Goal: Information Seeking & Learning: Learn about a topic

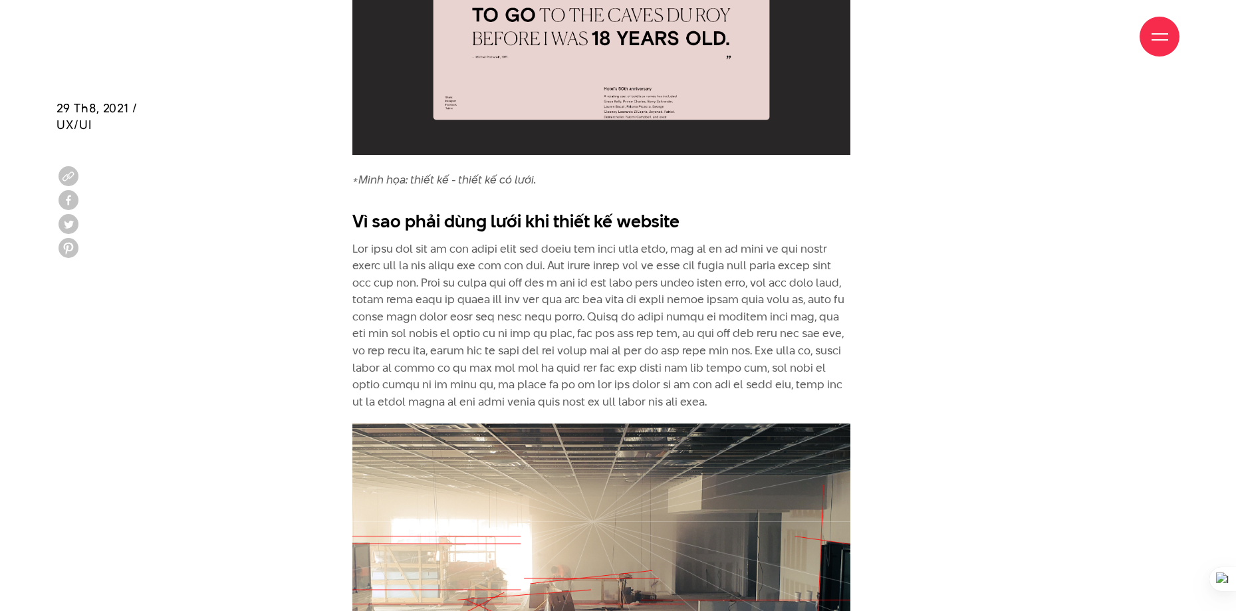
scroll to position [1397, 0]
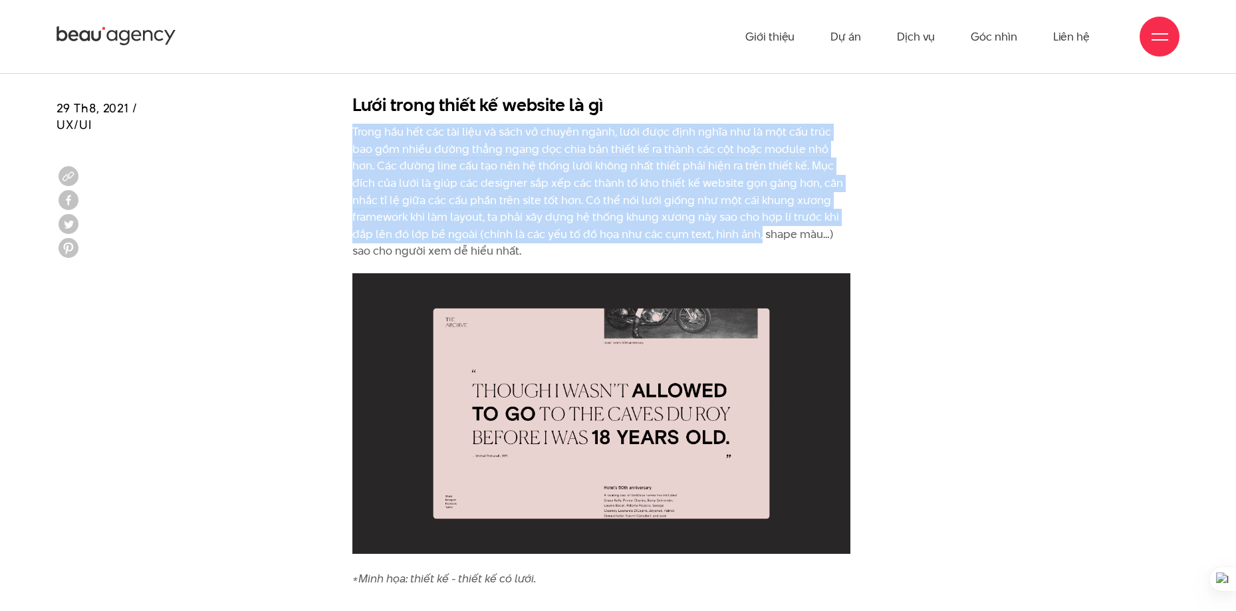
drag, startPoint x: 342, startPoint y: 133, endPoint x: 806, endPoint y: 257, distance: 480.6
click at [735, 245] on div "Lưới trong thiết kế website là gì Trong hầu hết các tài liệu và sách vở chuyên …" at bounding box center [618, 343] width 579 height 515
click at [863, 199] on div "Lưới trong thiết kế website là gì Trong hầu hết các tài liệu và sách vở chuyên …" at bounding box center [618, 343] width 579 height 515
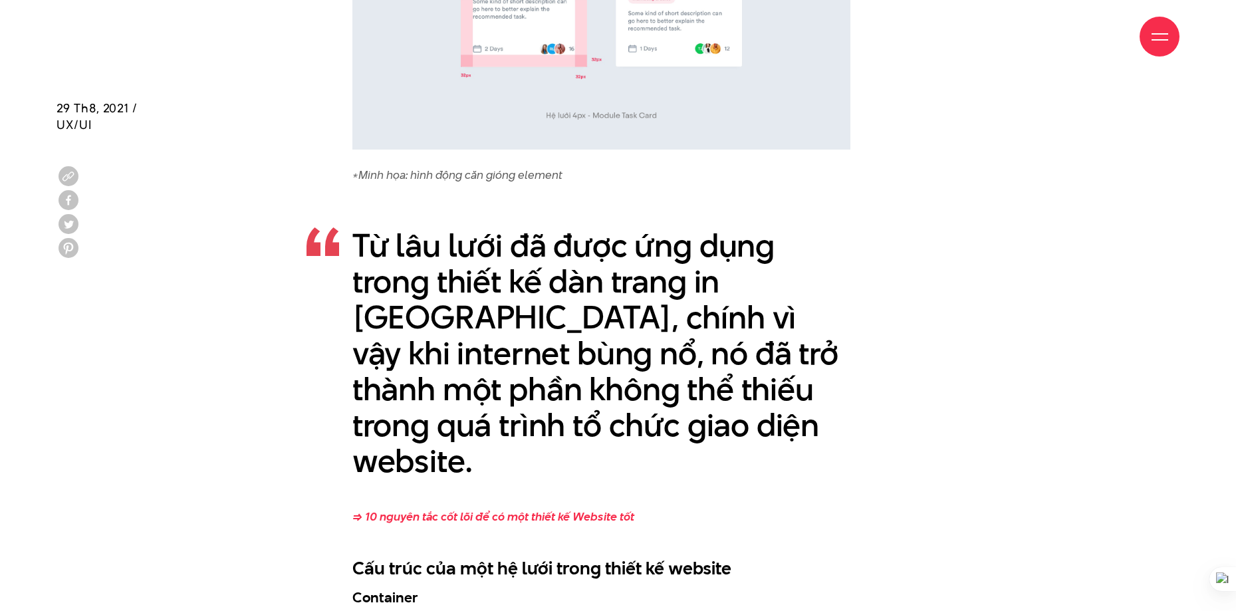
scroll to position [3192, 0]
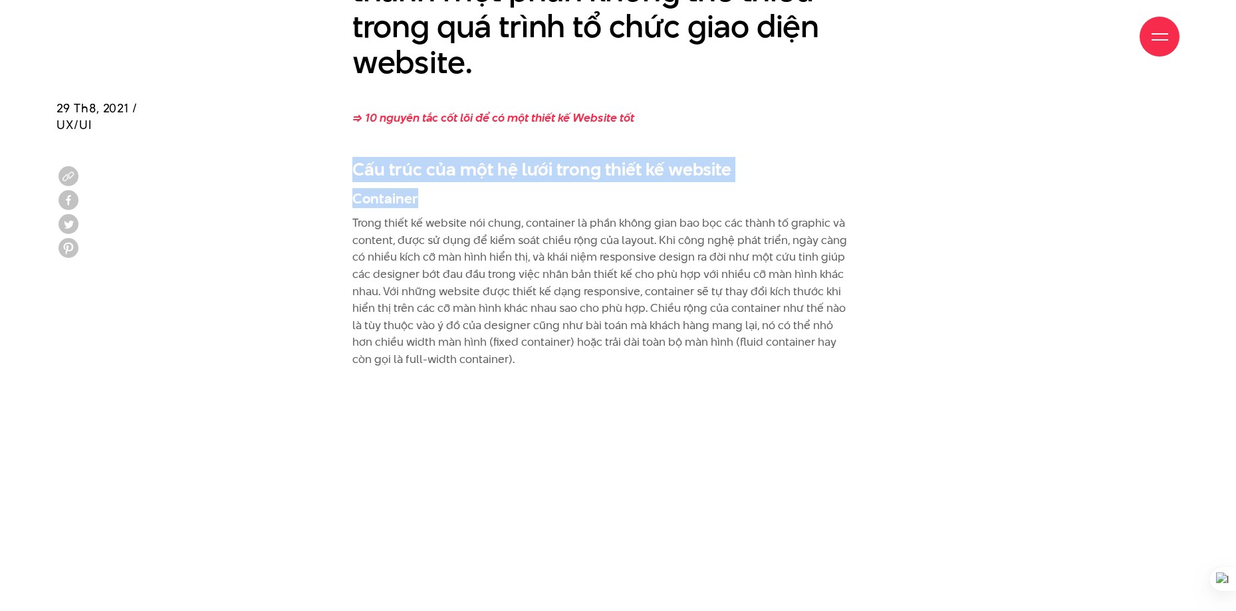
drag, startPoint x: 467, startPoint y: 174, endPoint x: 1050, endPoint y: 217, distance: 584.8
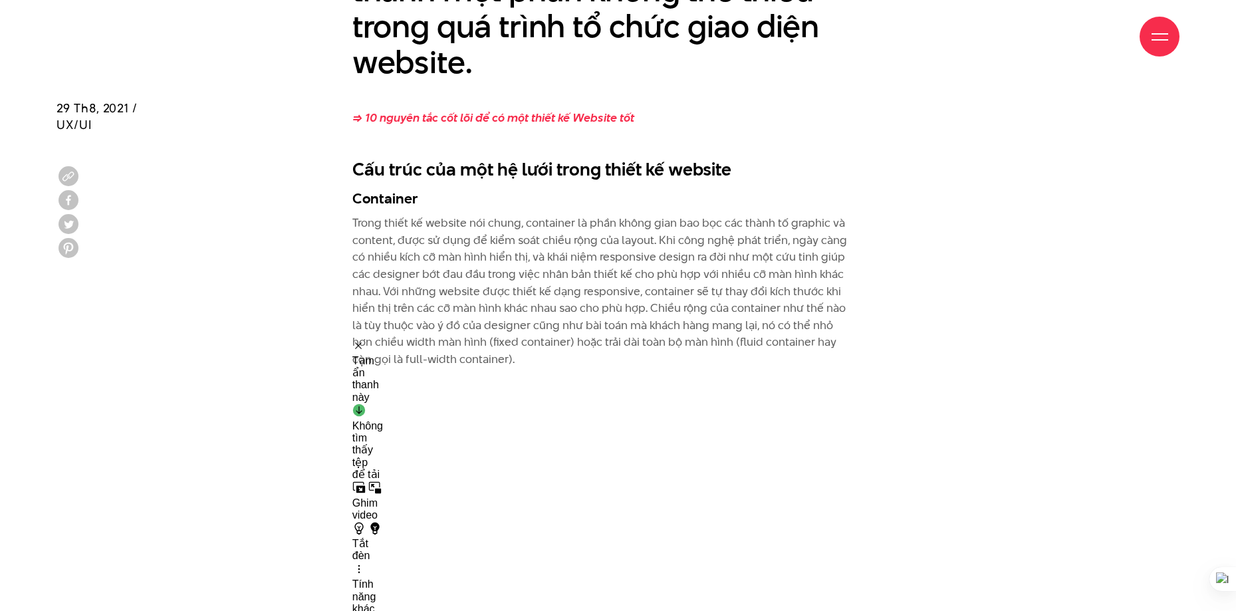
drag, startPoint x: 1006, startPoint y: 287, endPoint x: 742, endPoint y: 391, distance: 283.9
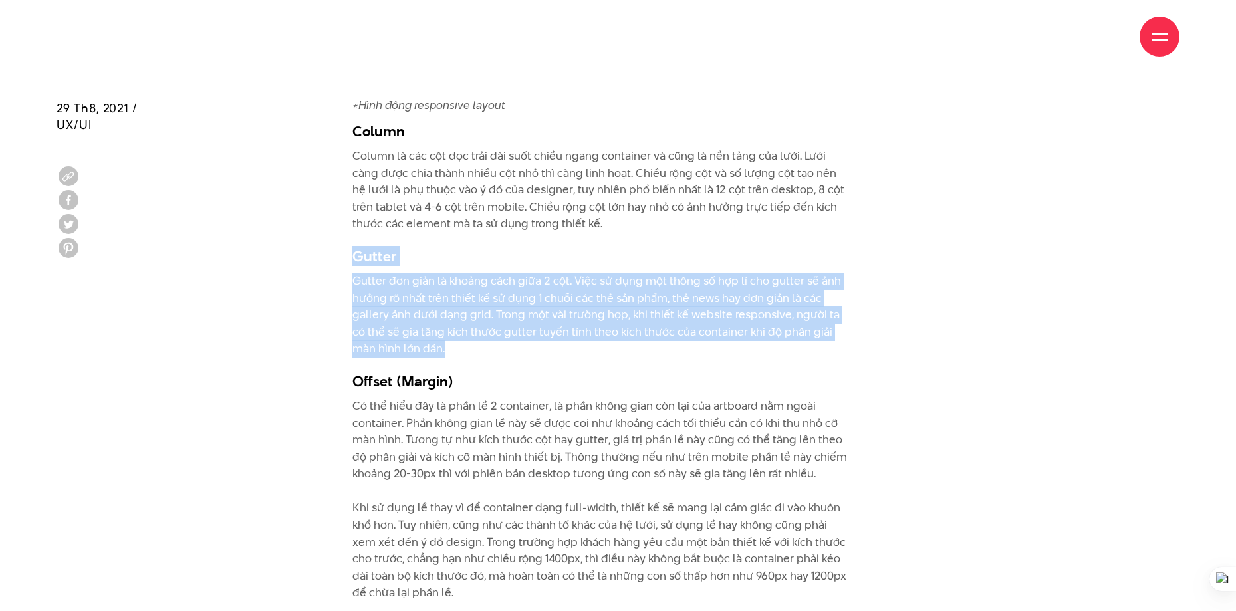
drag, startPoint x: 911, startPoint y: 327, endPoint x: 325, endPoint y: 221, distance: 595.5
click at [701, 285] on p "Gutter đơn giản là khoảng cách giữa 2 cột. Việc sử dụng một thông số hợp lí cho…" at bounding box center [601, 315] width 499 height 85
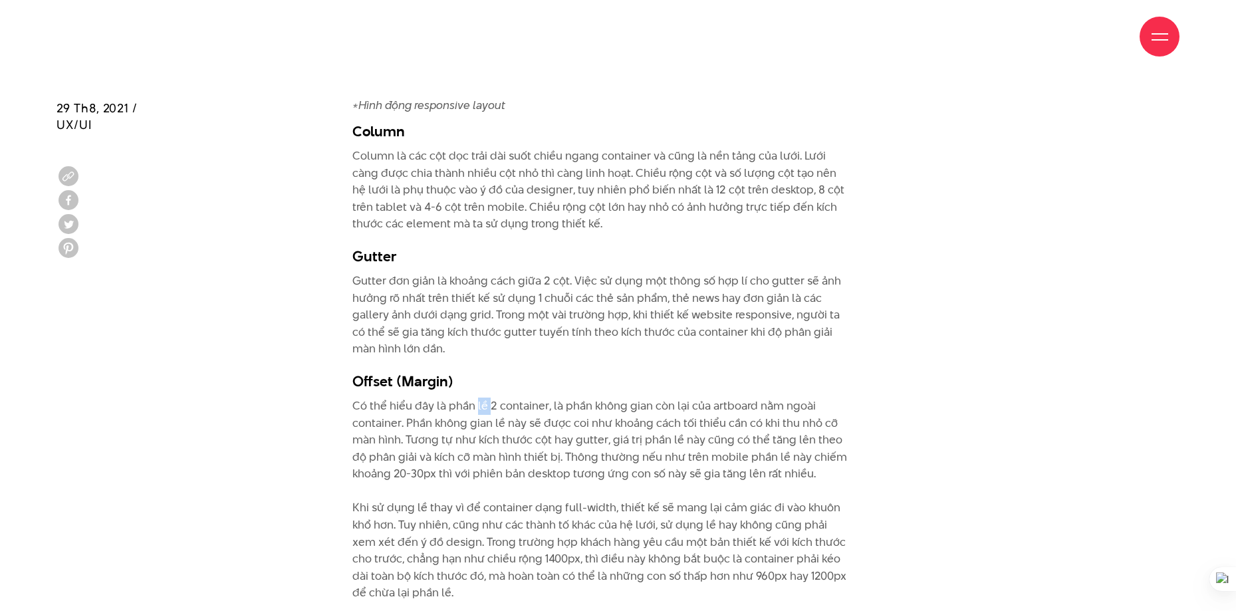
drag, startPoint x: 487, startPoint y: 382, endPoint x: 579, endPoint y: 388, distance: 91.9
click at [534, 398] on p "Có thể hiểu đây là phần lề 2 container, là phần không gian còn lại của artboard…" at bounding box center [601, 500] width 499 height 204
click at [481, 371] on h3 "Offset (Margin)" at bounding box center [601, 381] width 499 height 20
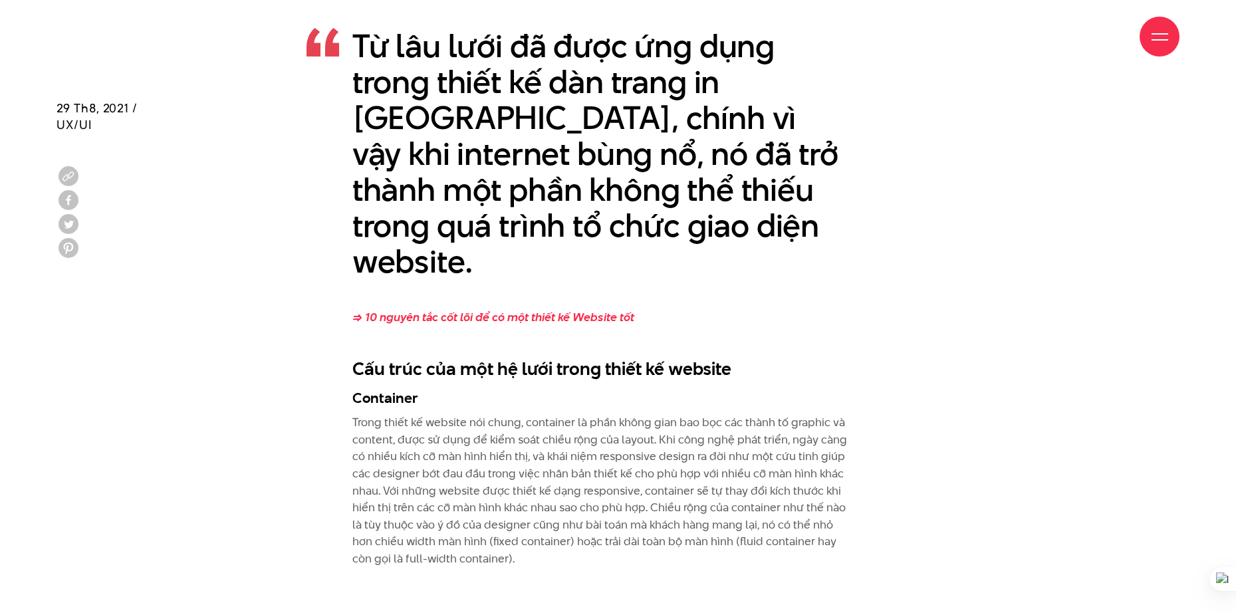
scroll to position [3192, 0]
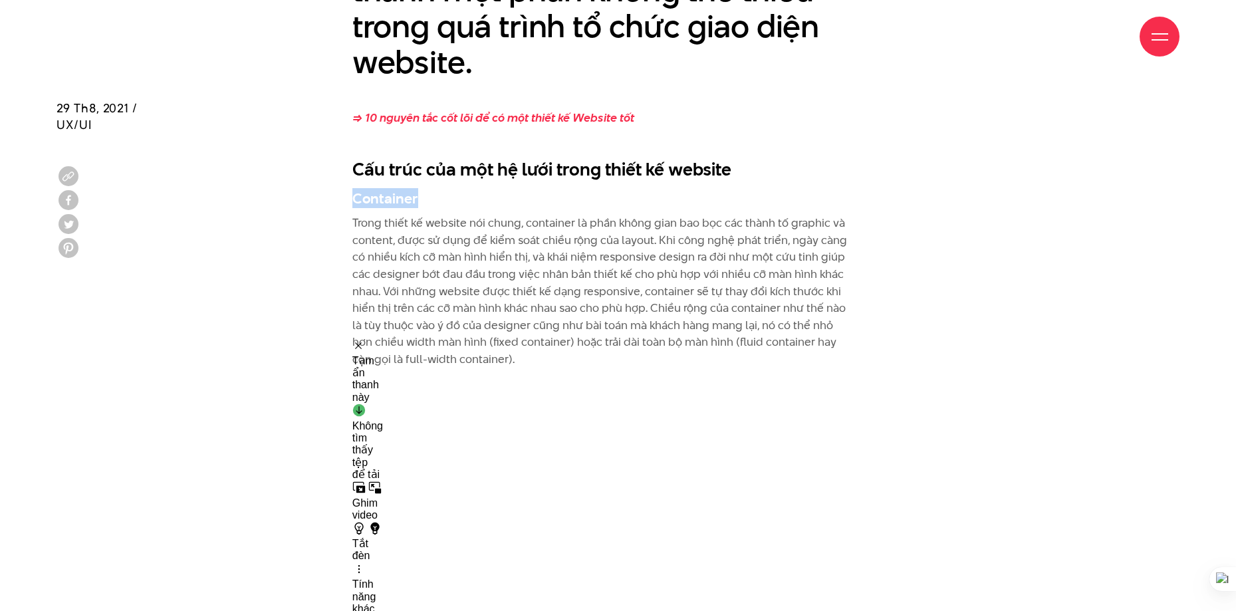
drag, startPoint x: 346, startPoint y: 177, endPoint x: 456, endPoint y: 179, distance: 109.1
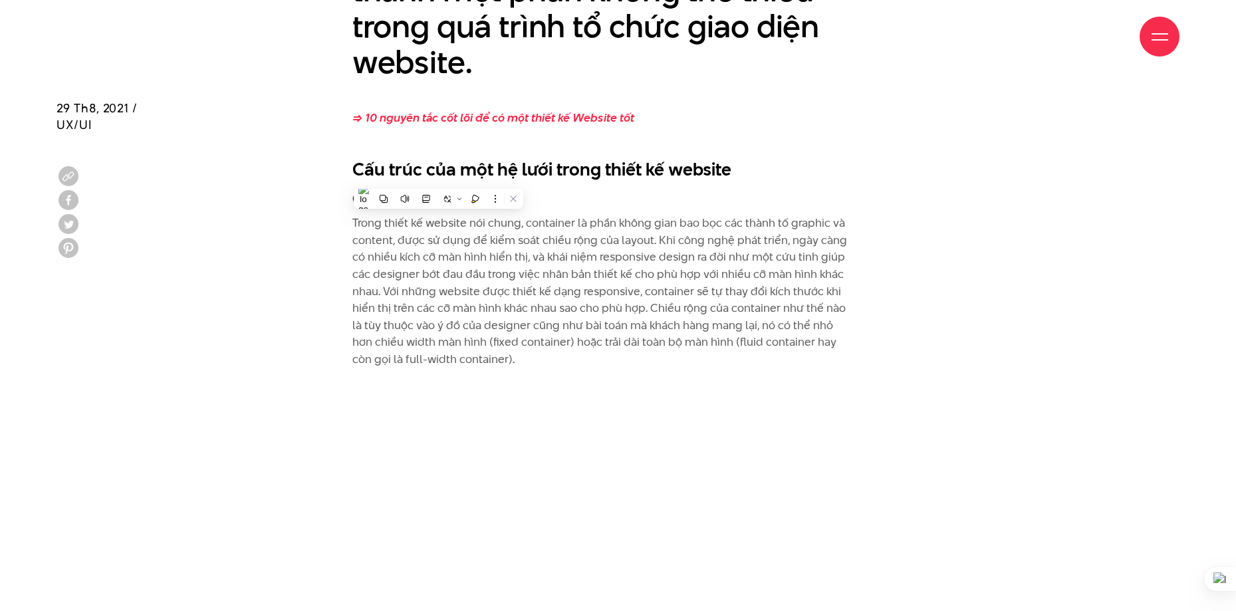
click at [384, 157] on h2 "Cấu trúc của một hệ lưới trong thiết kế website" at bounding box center [601, 169] width 499 height 25
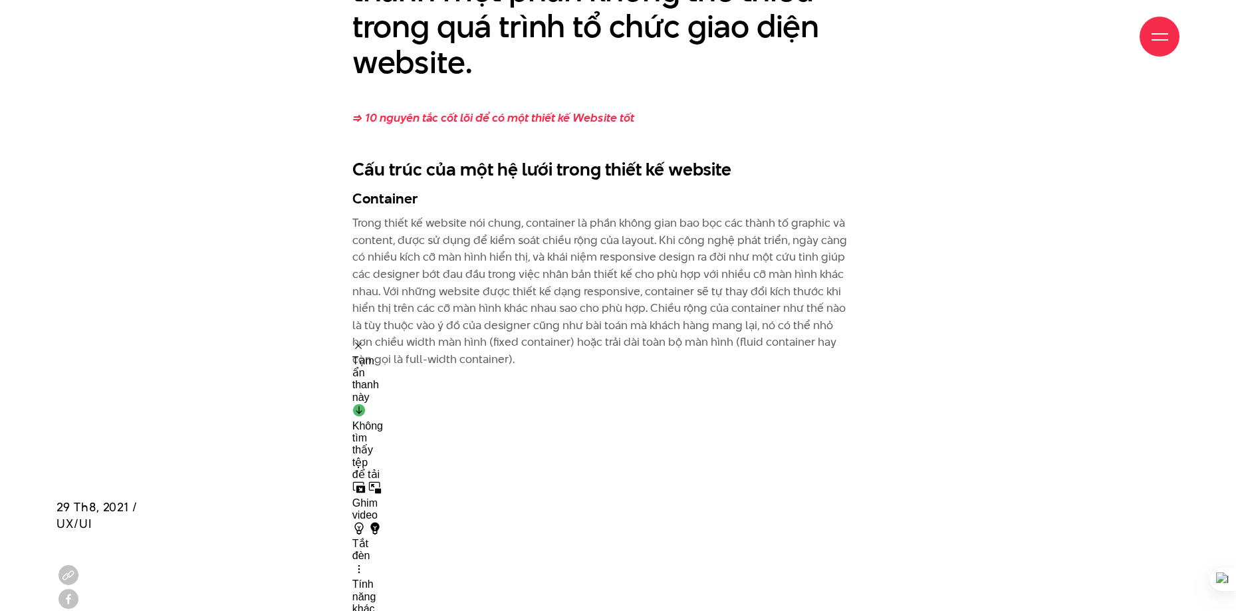
scroll to position [3591, 0]
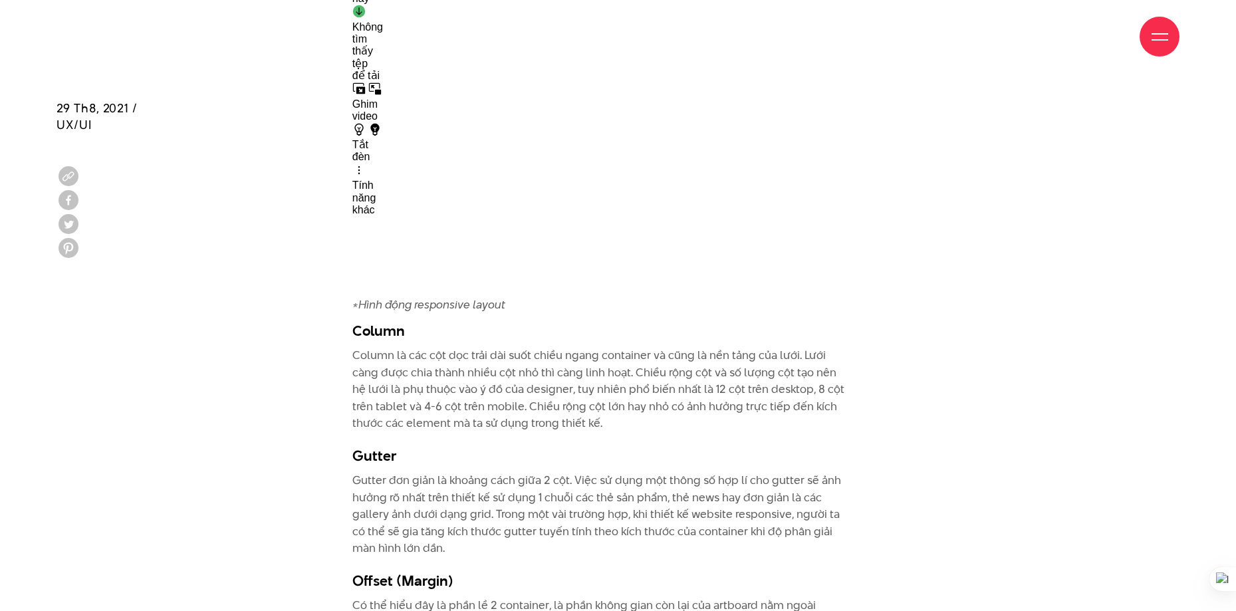
drag, startPoint x: 327, startPoint y: 305, endPoint x: 498, endPoint y: 314, distance: 171.2
click at [398, 321] on h3 "Column" at bounding box center [601, 331] width 499 height 20
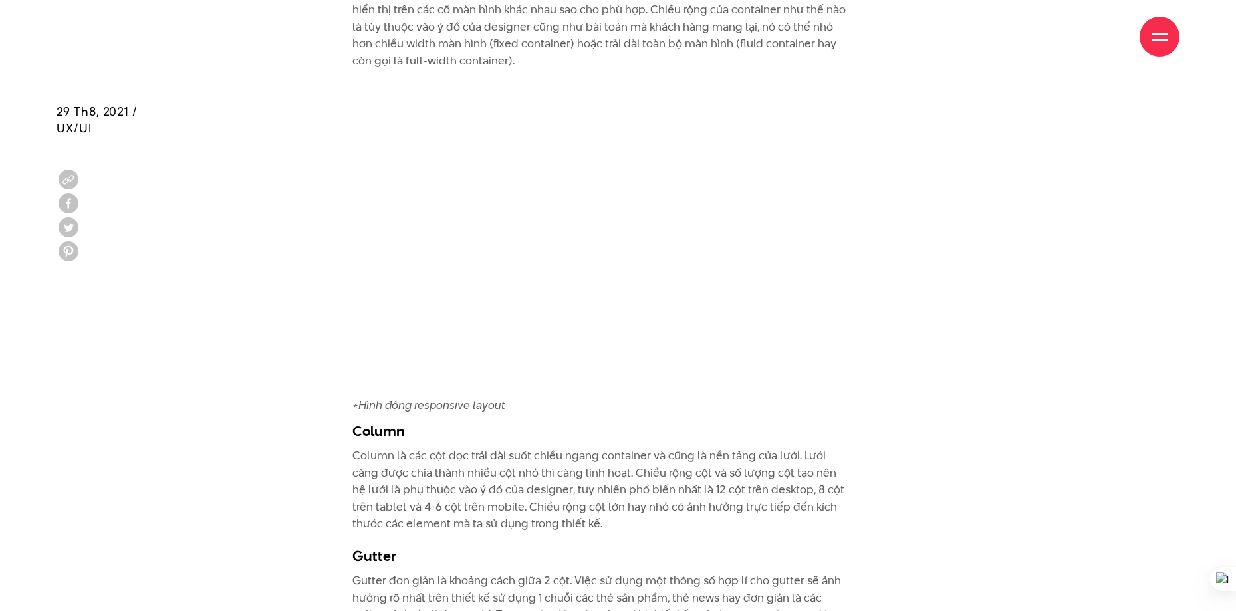
scroll to position [3494, 0]
drag, startPoint x: 603, startPoint y: 446, endPoint x: 687, endPoint y: 437, distance: 85.0
click at [730, 444] on p "Column là các cột dọc trải dài suốt chiều ngang container và cũng là nền tảng c…" at bounding box center [601, 486] width 499 height 85
click at [652, 444] on p "Column là các cột dọc trải dài suốt chiều ngang container và cũng là nền tảng c…" at bounding box center [601, 486] width 499 height 85
drag, startPoint x: 603, startPoint y: 450, endPoint x: 847, endPoint y: 448, distance: 244.1
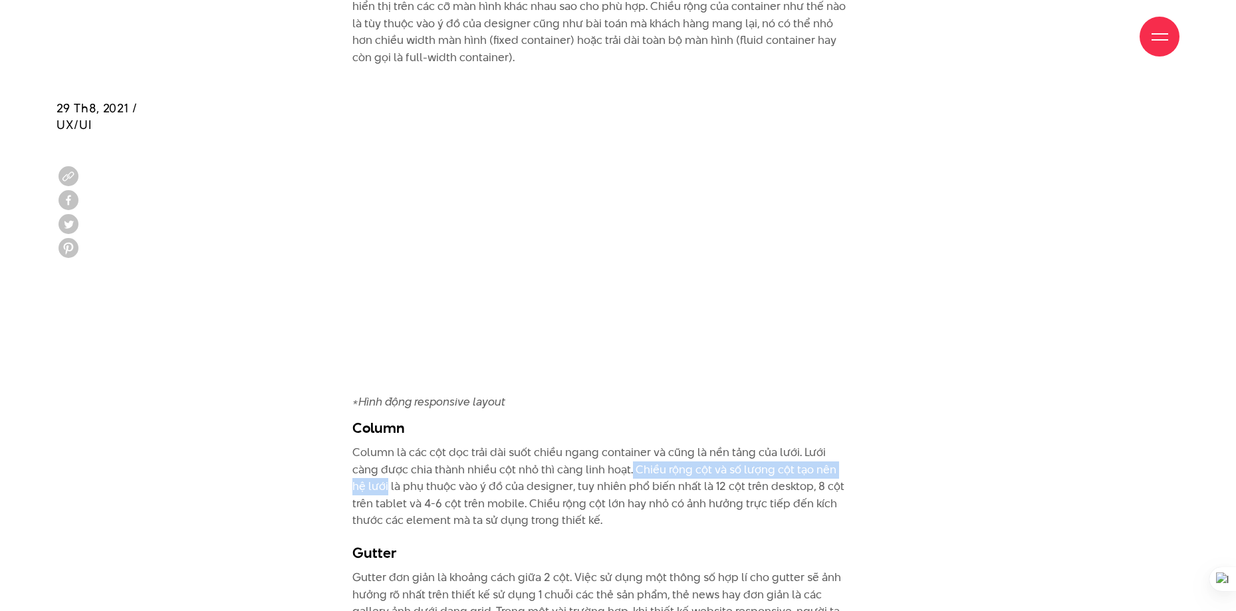
click at [847, 448] on p "Column là các cột dọc trải dài suốt chiều ngang container và cũng là nền tảng c…" at bounding box center [601, 486] width 499 height 85
click at [670, 463] on p "Column là các cột dọc trải dài suốt chiều ngang container và cũng là nền tảng c…" at bounding box center [601, 486] width 499 height 85
drag, startPoint x: 675, startPoint y: 472, endPoint x: 768, endPoint y: 472, distance: 93.1
click at [768, 472] on p "Column là các cột dọc trải dài suốt chiều ngang container và cũng là nền tảng c…" at bounding box center [601, 486] width 499 height 85
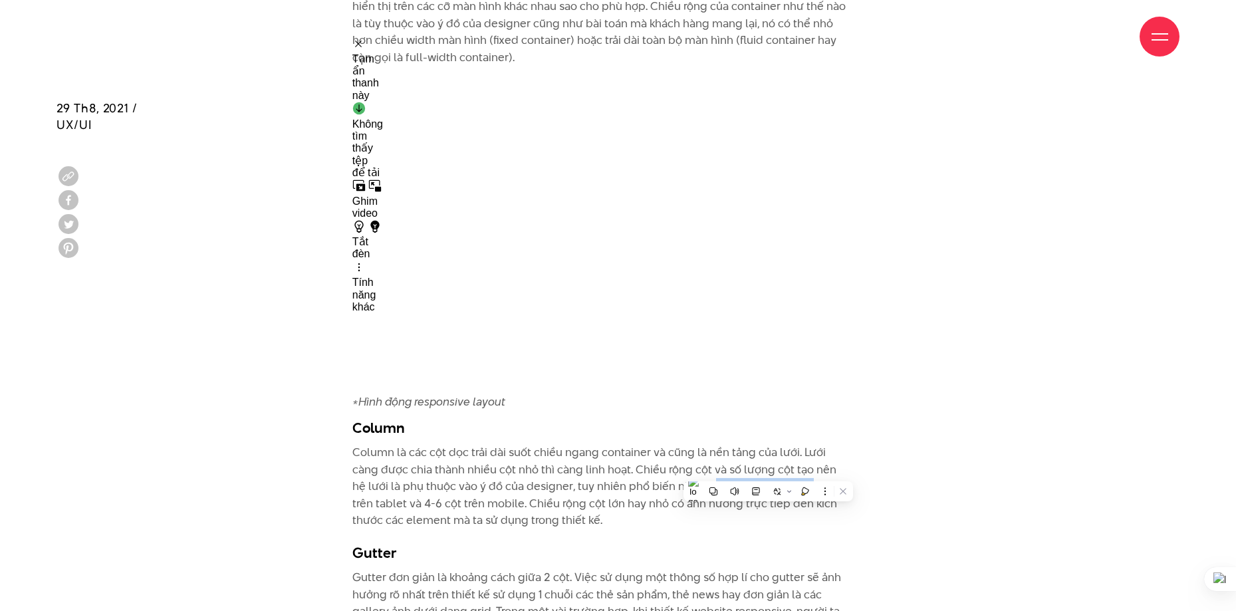
copy p "12 cột trên desktop"
click at [920, 61] on div "Giới thiệu Dự án Dịch vụ Góc nhìn Liên hệ" at bounding box center [618, 36] width 1123 height 73
click at [364, 47] on div "Tạm ẩn thanh này" at bounding box center [367, 70] width 31 height 64
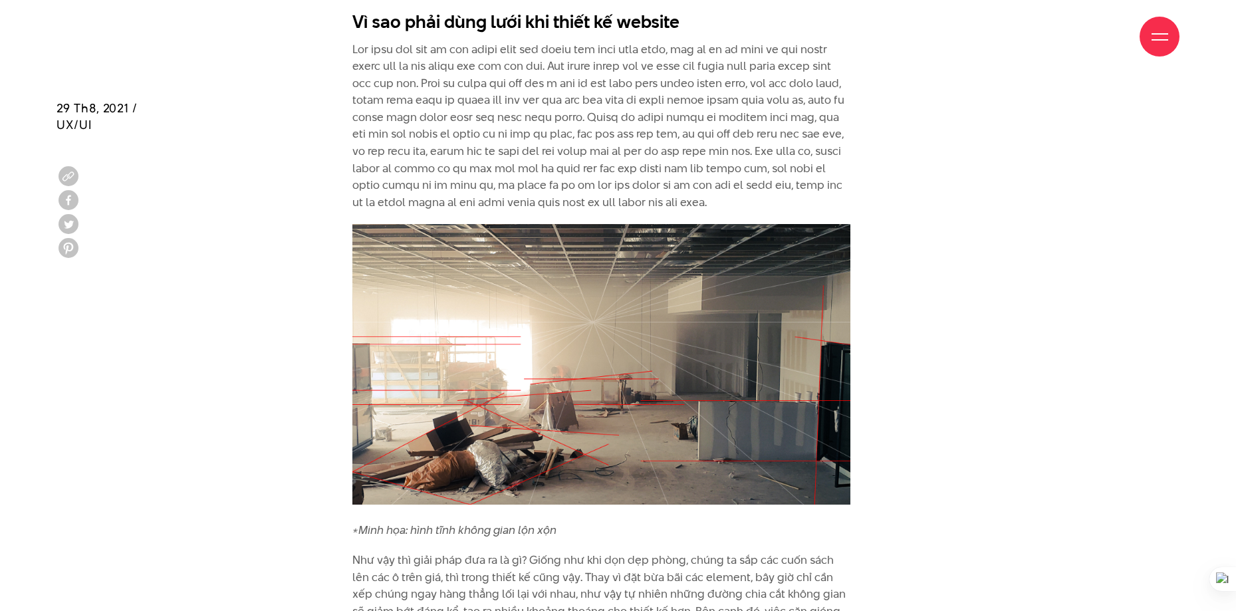
scroll to position [2594, 0]
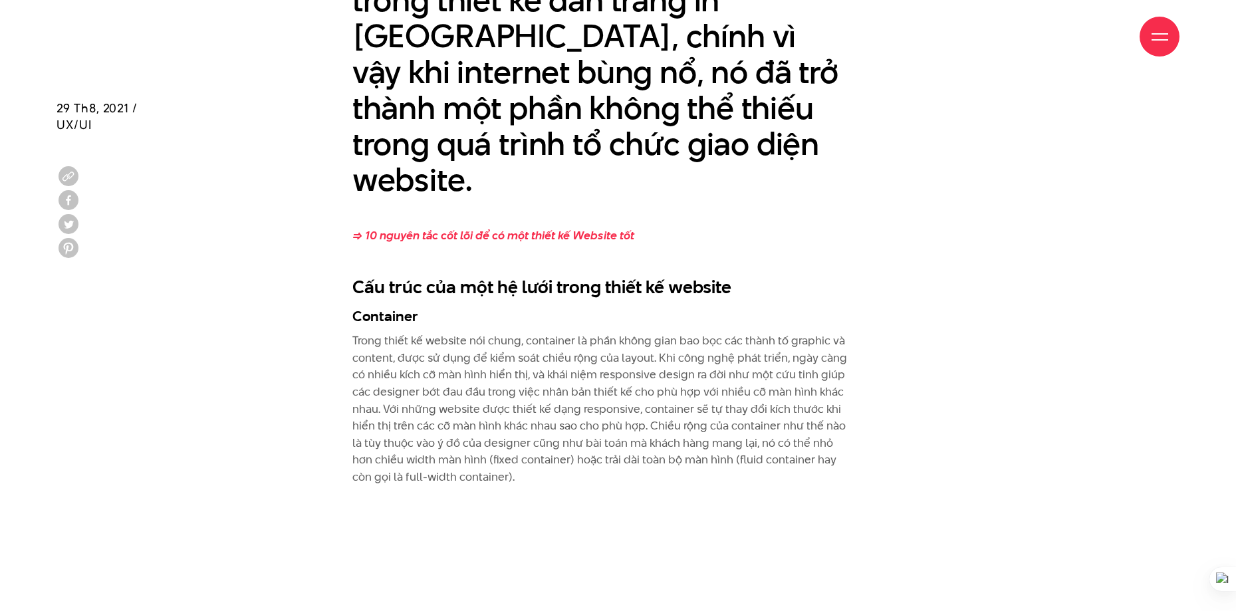
scroll to position [3274, 0]
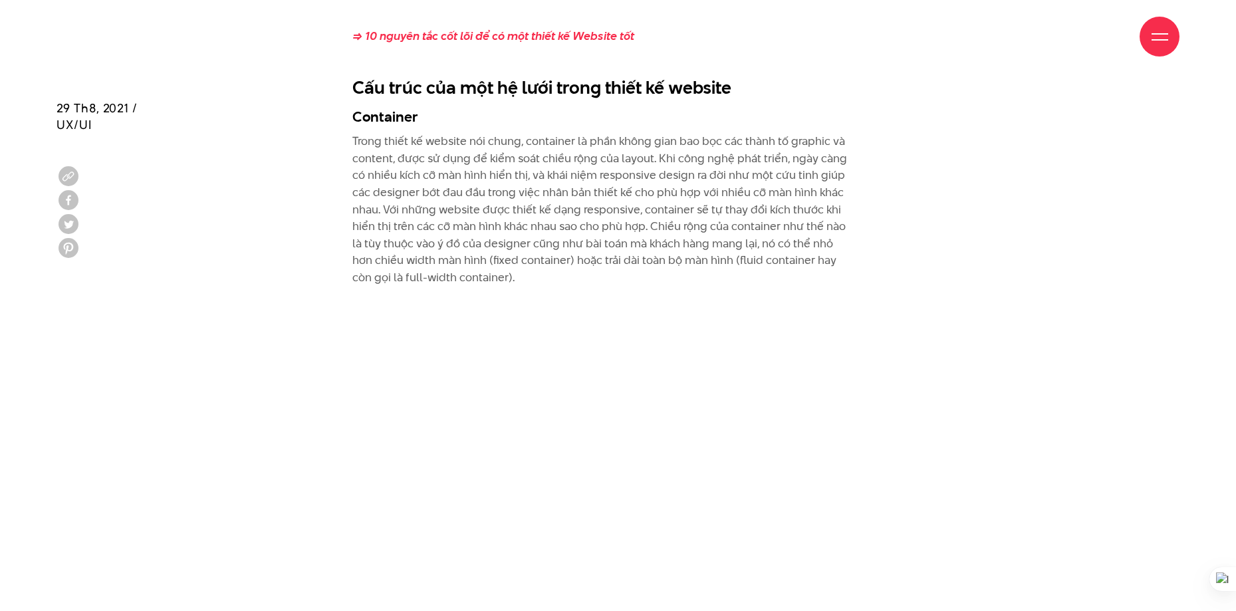
drag, startPoint x: 385, startPoint y: 102, endPoint x: 473, endPoint y: 102, distance: 87.8
click at [367, 75] on h2 "Cấu trúc của một hệ lưới trong thiết kế website" at bounding box center [601, 87] width 499 height 25
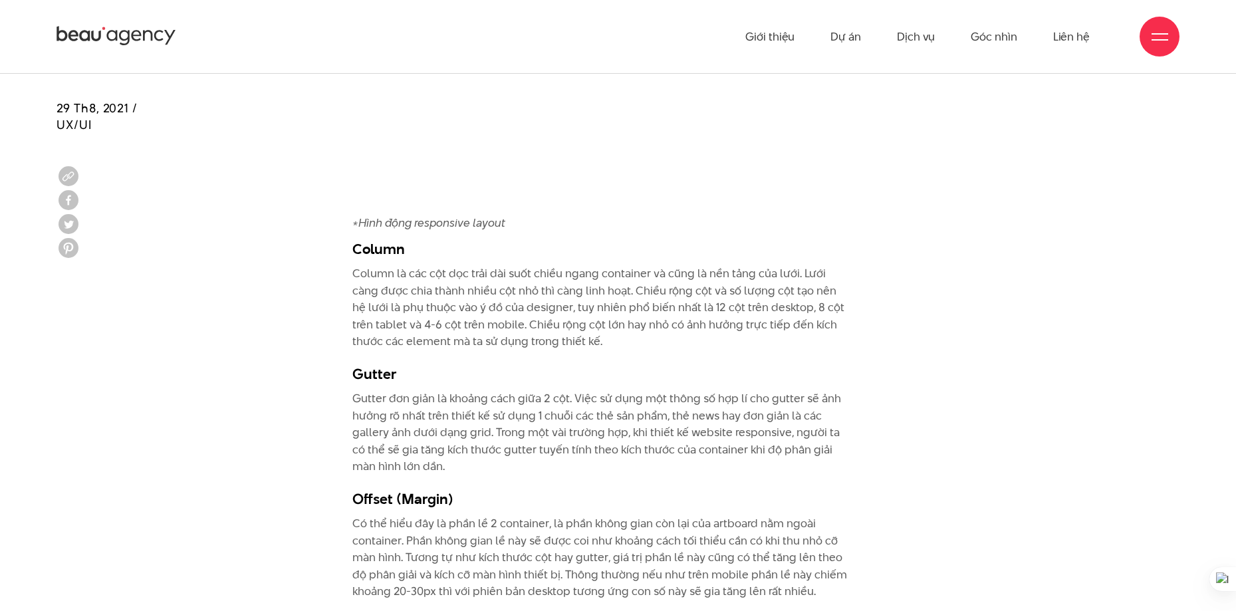
scroll to position [3872, 0]
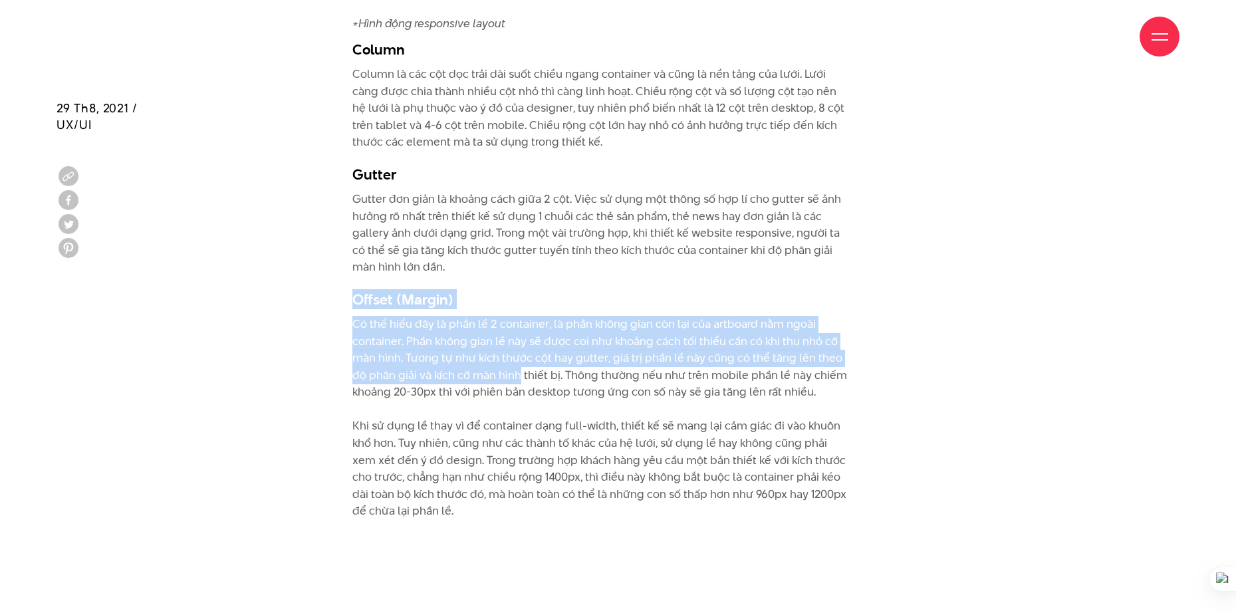
drag, startPoint x: 314, startPoint y: 283, endPoint x: 791, endPoint y: 515, distance: 530.6
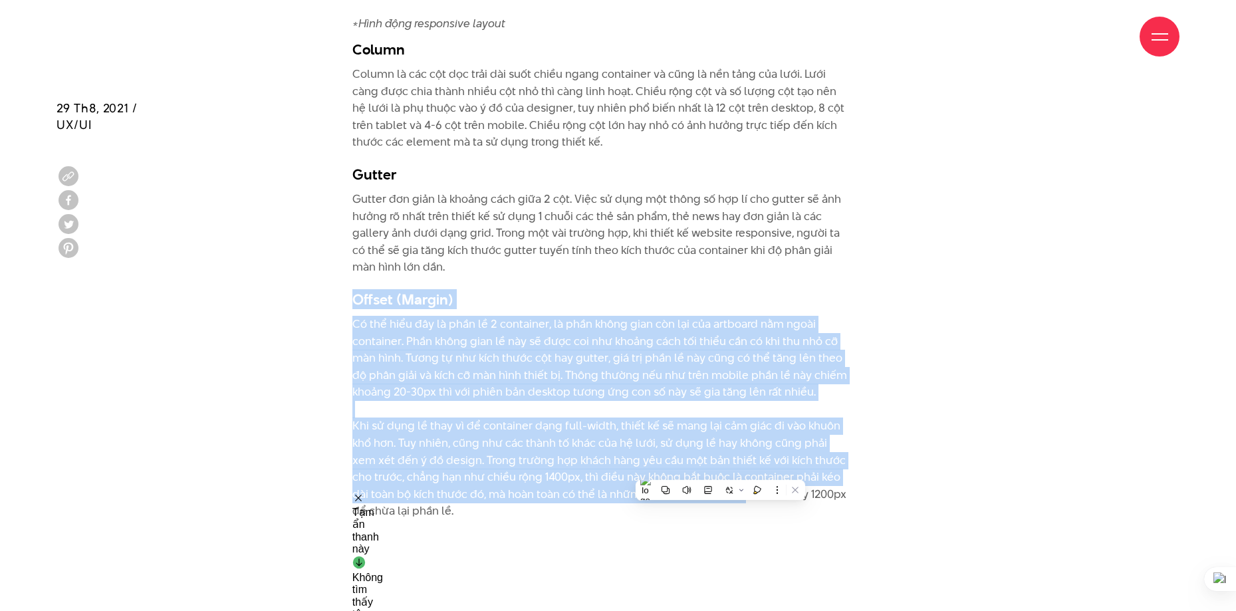
click at [511, 333] on p "Có thể hiểu đây là phần lề 2 container, là phần không gian còn lại của artboard…" at bounding box center [601, 418] width 499 height 204
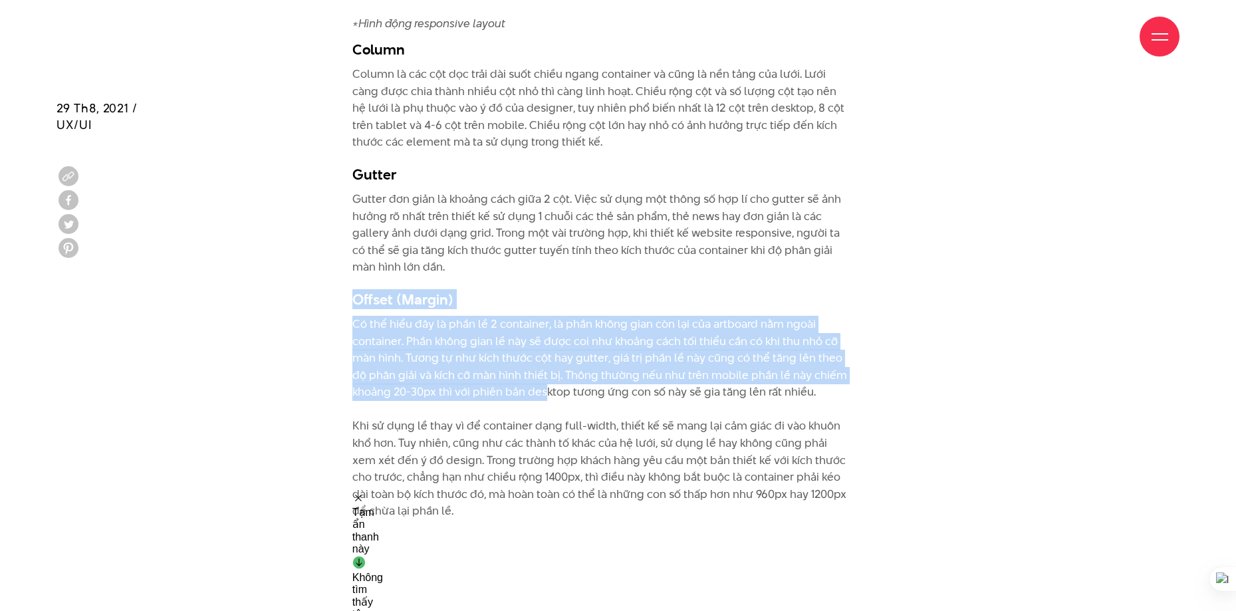
drag, startPoint x: 471, startPoint y: 358, endPoint x: 714, endPoint y: 410, distance: 248.2
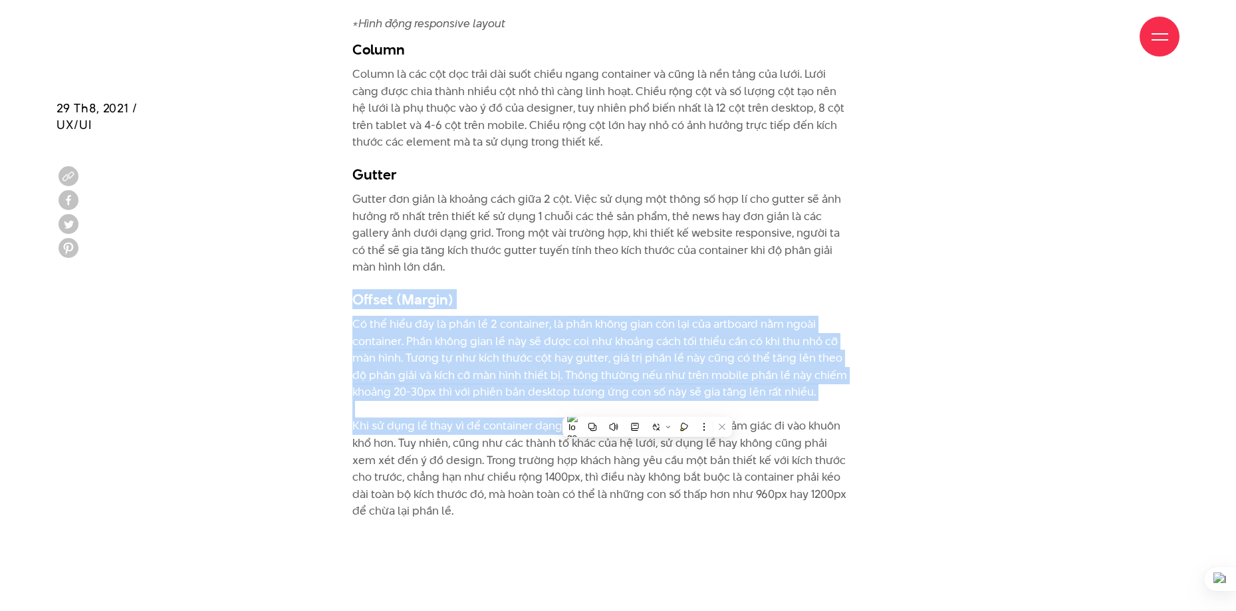
click at [580, 316] on p "Có thể hiểu đây là phần lề 2 container, là phần không gian còn lại của artboard…" at bounding box center [601, 418] width 499 height 204
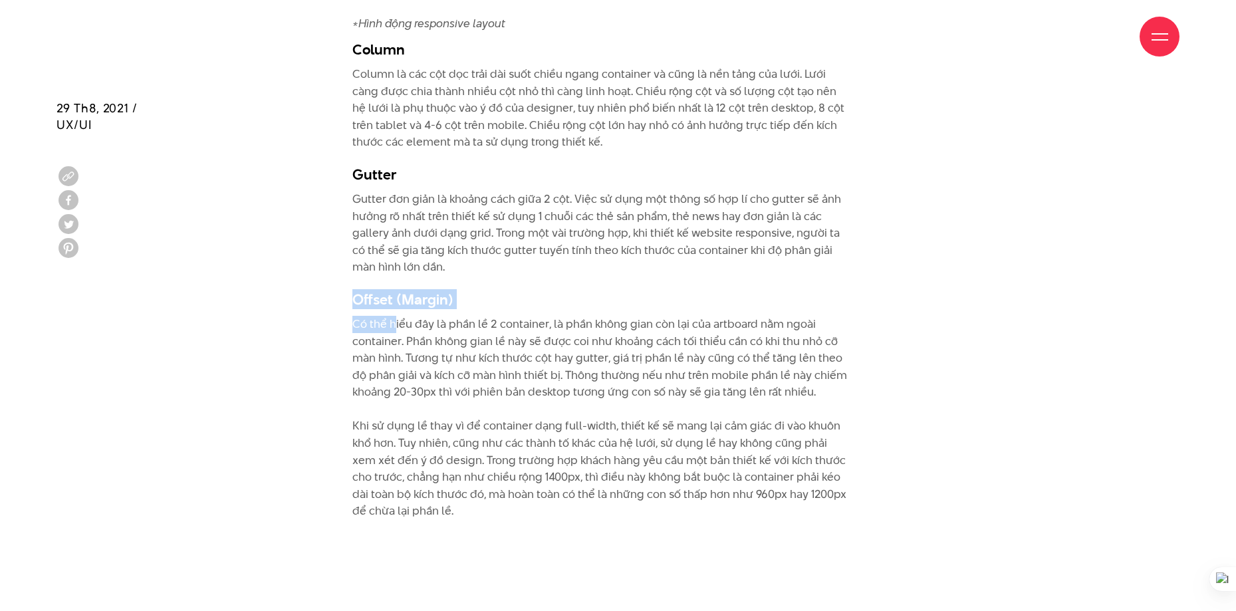
drag, startPoint x: 340, startPoint y: 267, endPoint x: 474, endPoint y: 289, distance: 135.4
click at [378, 202] on p "Gutter đơn giản là khoảng cách giữa 2 cột. Việc sử dụng một thông số hợp lí cho…" at bounding box center [601, 233] width 499 height 85
drag, startPoint x: 479, startPoint y: 281, endPoint x: 266, endPoint y: 267, distance: 213.3
click at [355, 289] on h3 "Offset (Margin)" at bounding box center [601, 299] width 499 height 20
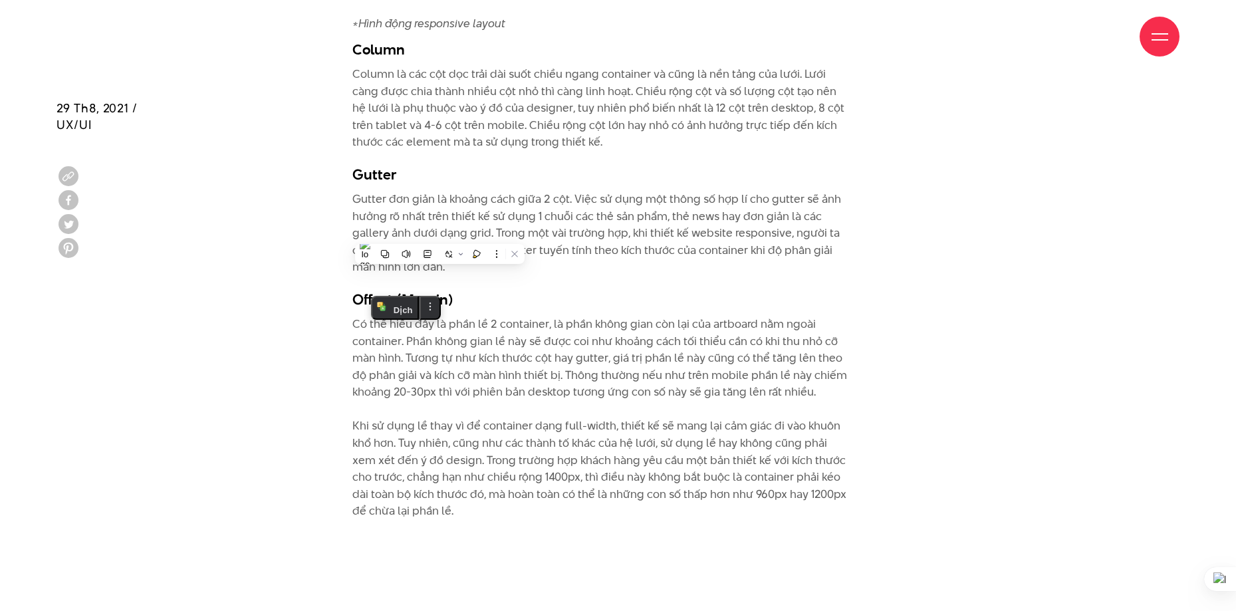
drag, startPoint x: 368, startPoint y: 277, endPoint x: 443, endPoint y: 281, distance: 74.6
click at [489, 289] on h3 "Offset (Margin)" at bounding box center [601, 299] width 499 height 20
drag, startPoint x: 445, startPoint y: 280, endPoint x: 311, endPoint y: 264, distance: 135.3
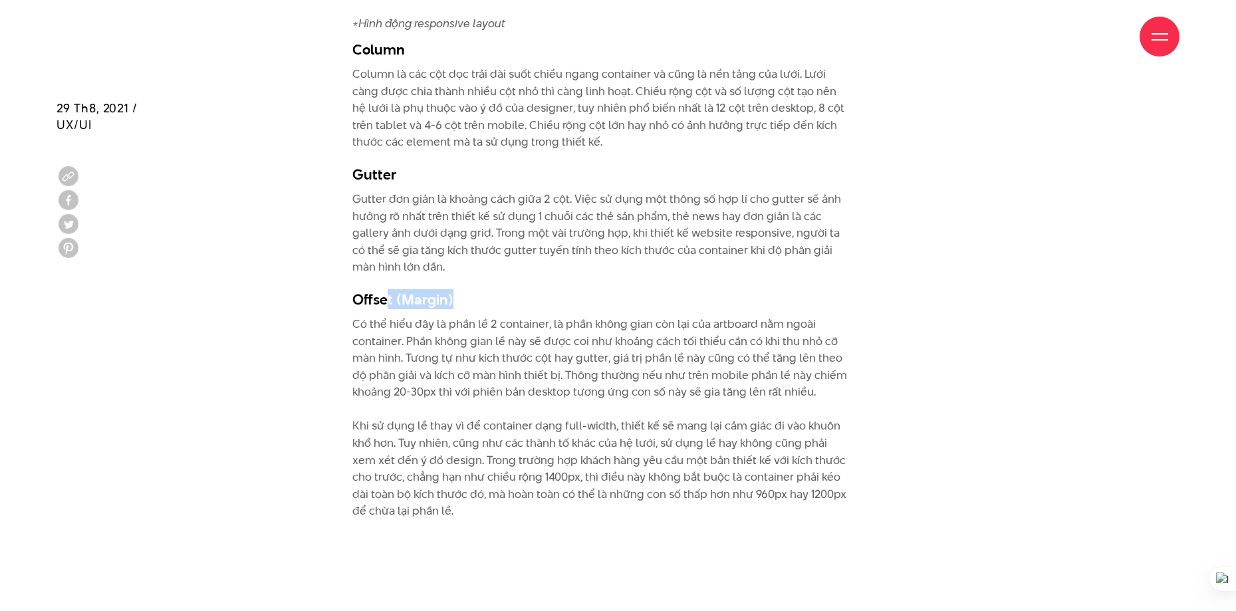
click at [365, 289] on h3 "Offset (Margin)" at bounding box center [601, 299] width 499 height 20
drag, startPoint x: 382, startPoint y: 159, endPoint x: 415, endPoint y: 154, distance: 32.9
click at [430, 124] on p "Column là các cột dọc trải dài suốt chiều ngang container và cũng là nền tảng c…" at bounding box center [601, 108] width 499 height 85
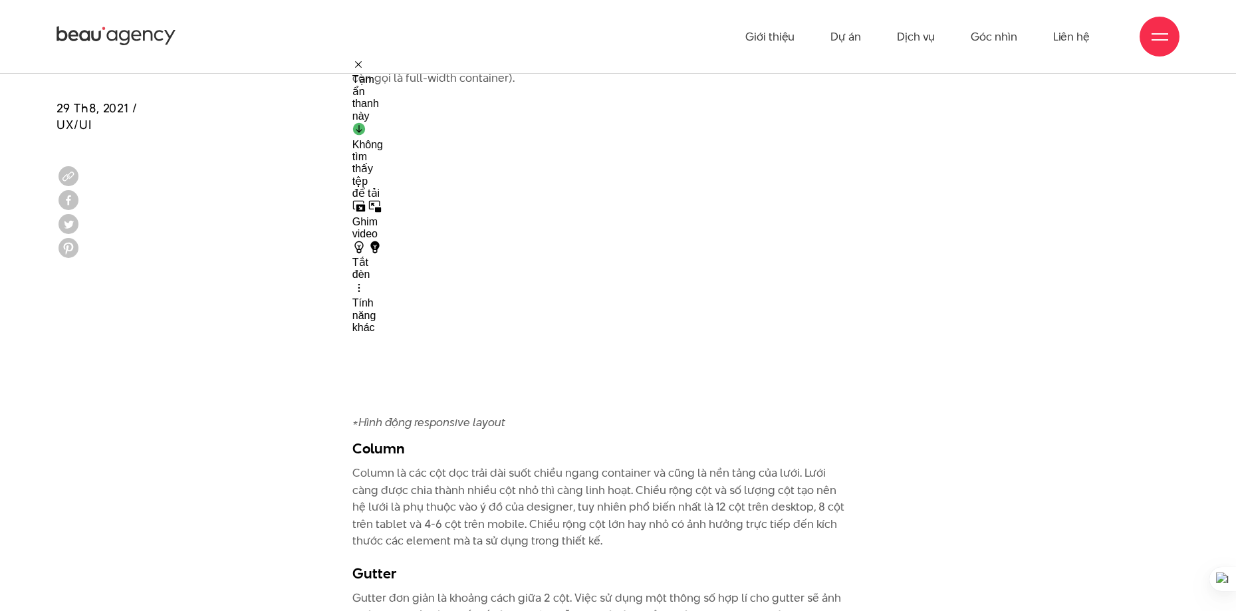
scroll to position [3274, 0]
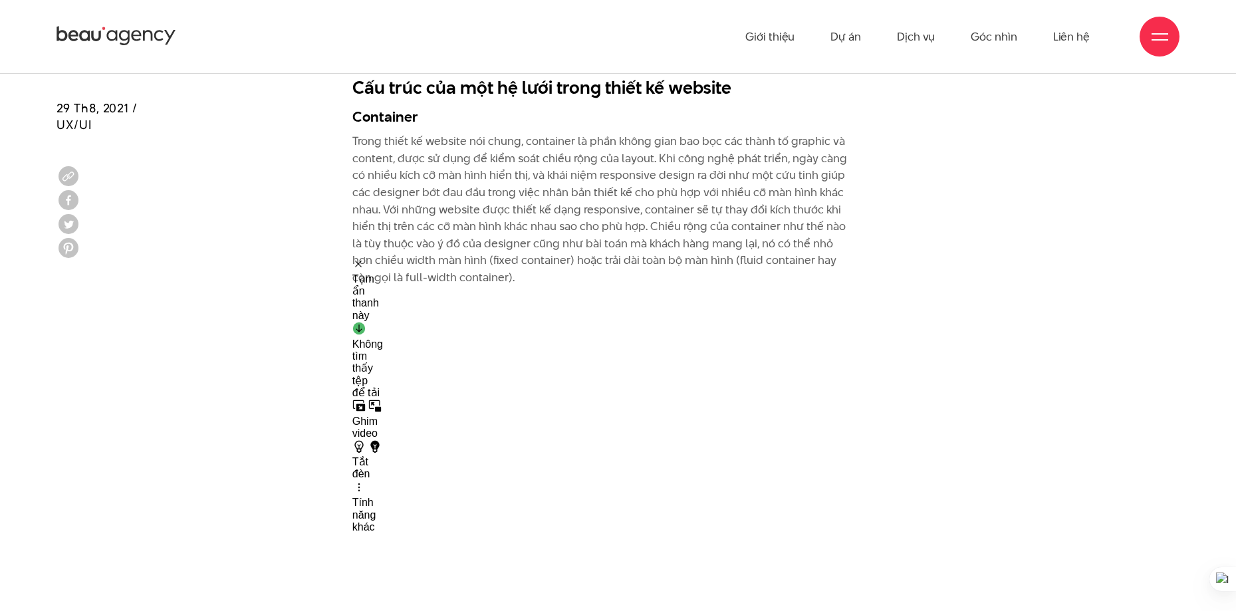
click at [358, 267] on div "Tạm ẩn thanh này" at bounding box center [367, 290] width 31 height 64
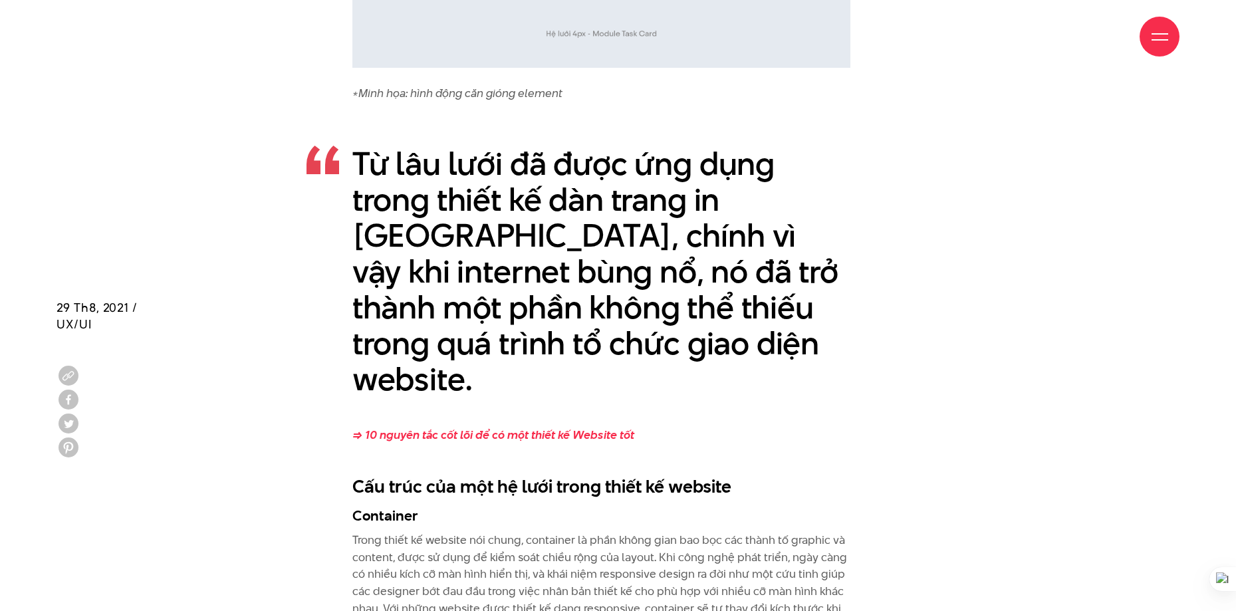
scroll to position [3074, 0]
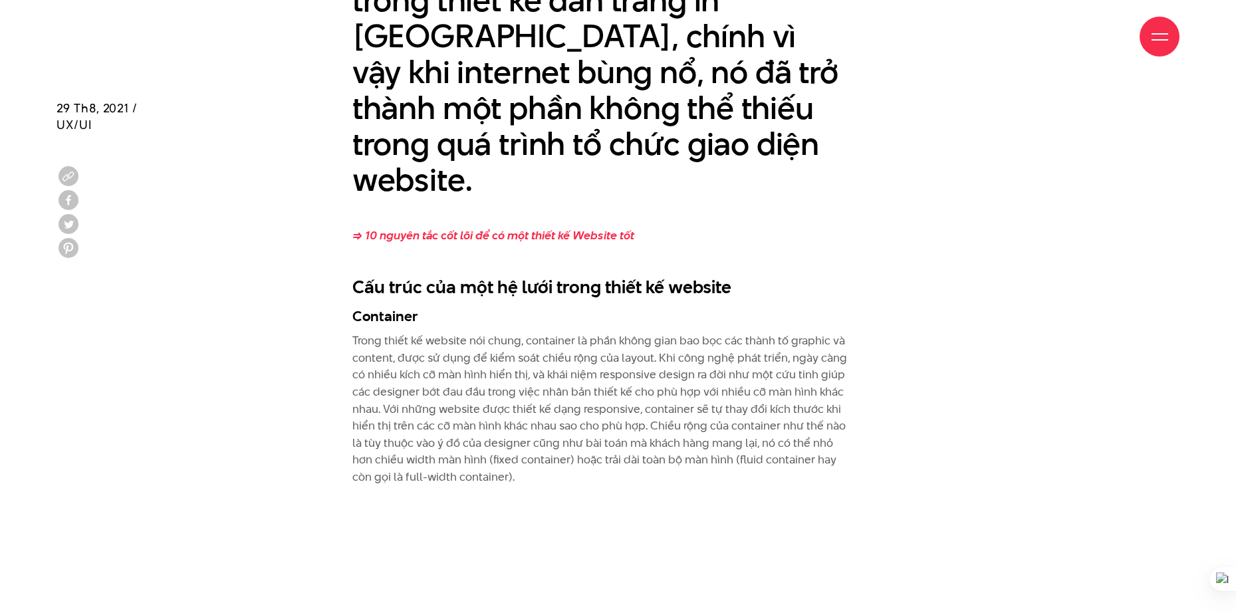
click at [385, 306] on h3 "Container" at bounding box center [601, 316] width 499 height 20
copy h3 "Container"
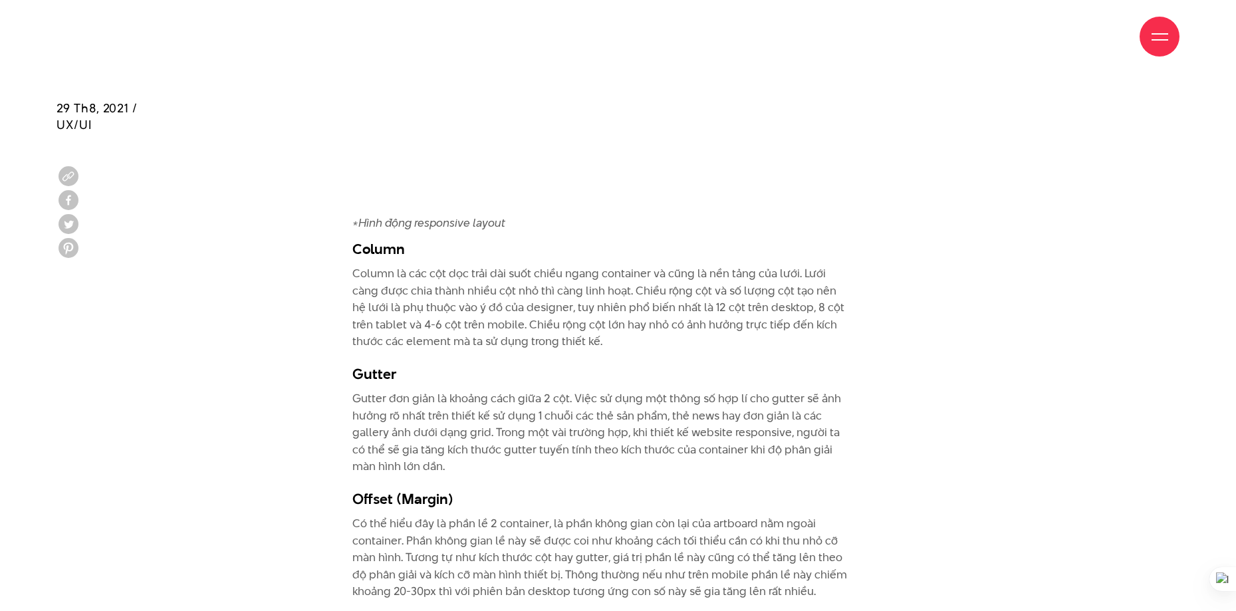
click at [394, 239] on h3 "Column" at bounding box center [601, 249] width 499 height 20
copy div "Column"
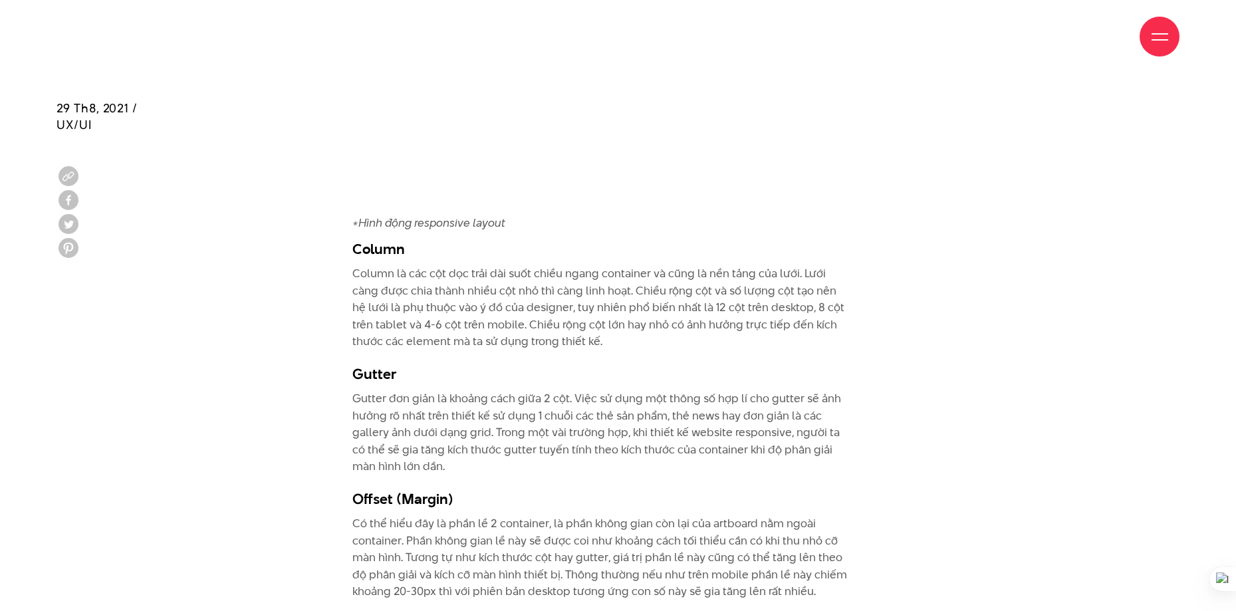
click at [380, 364] on h3 "Gutter" at bounding box center [601, 374] width 499 height 20
copy h3 "Gutter"
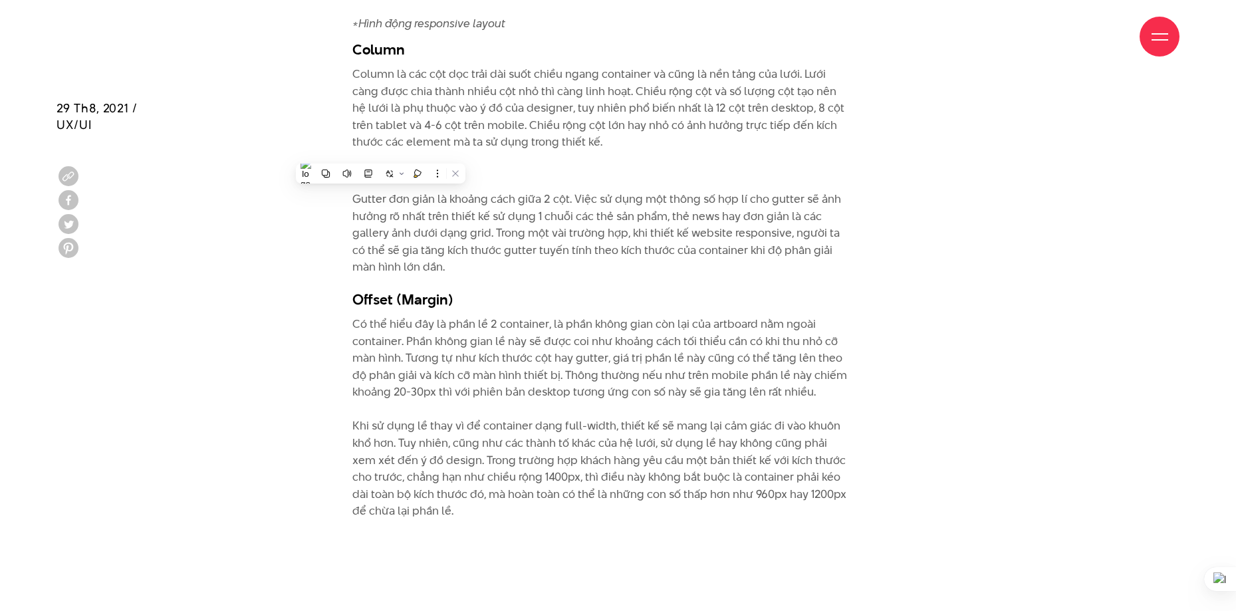
click at [391, 289] on h3 "Offset (Margin)" at bounding box center [601, 299] width 499 height 20
copy div "Offset (Margin)"
